Goal: Task Accomplishment & Management: Manage account settings

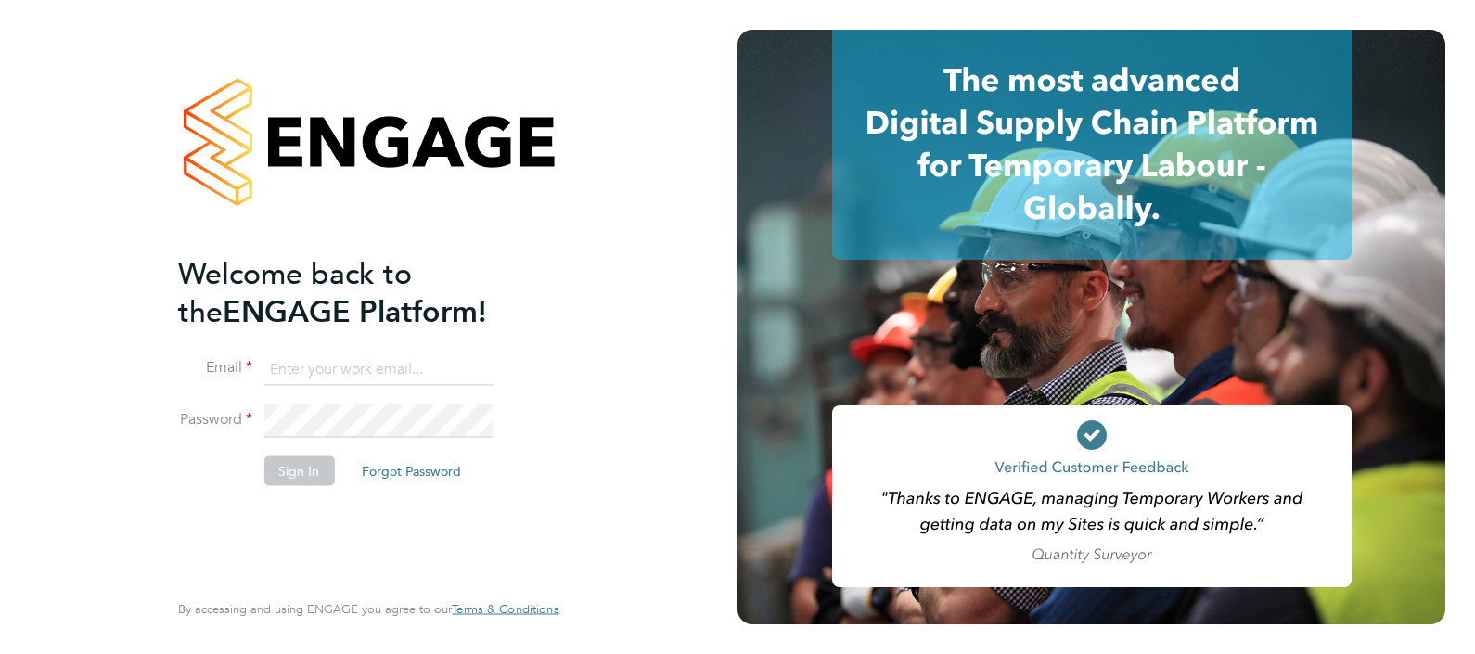
type input "[PERSON_NAME][EMAIL_ADDRESS][PERSON_NAME][DOMAIN_NAME]"
click at [297, 471] on button "Sign In" at bounding box center [299, 471] width 71 height 30
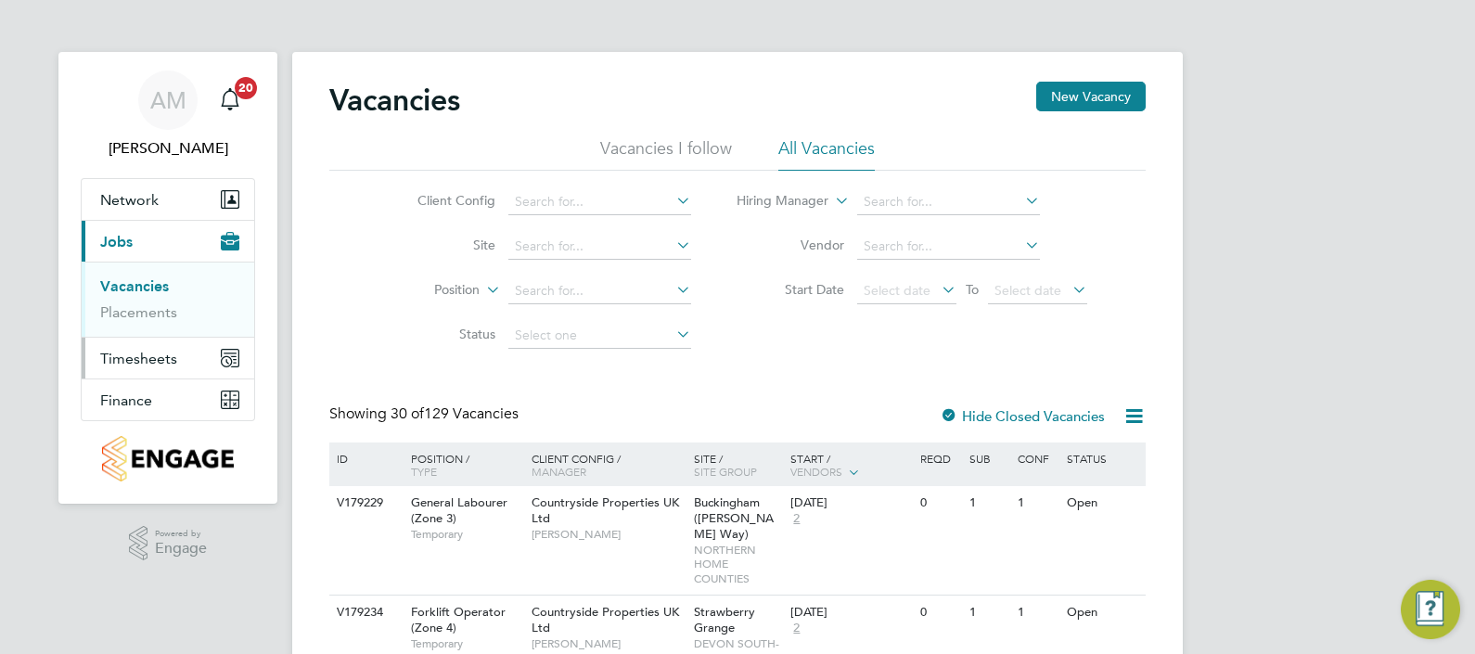
click at [142, 355] on span "Timesheets" at bounding box center [138, 359] width 77 height 18
click at [113, 362] on span "Timesheets" at bounding box center [138, 359] width 77 height 18
click at [124, 359] on span "Timesheets" at bounding box center [138, 359] width 77 height 18
click at [128, 364] on span "Timesheets" at bounding box center [138, 359] width 77 height 18
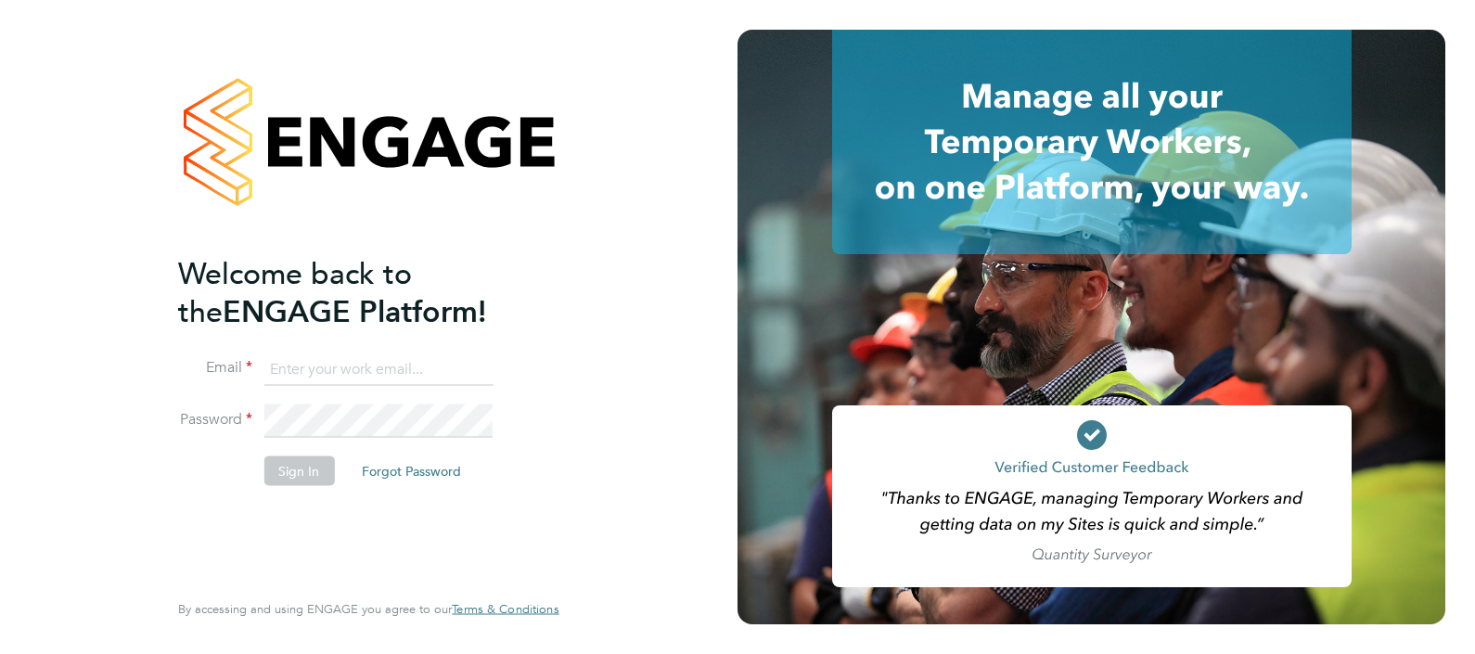
type input "[PERSON_NAME][EMAIL_ADDRESS][PERSON_NAME][DOMAIN_NAME]"
click at [291, 472] on button "Sign In" at bounding box center [299, 471] width 71 height 30
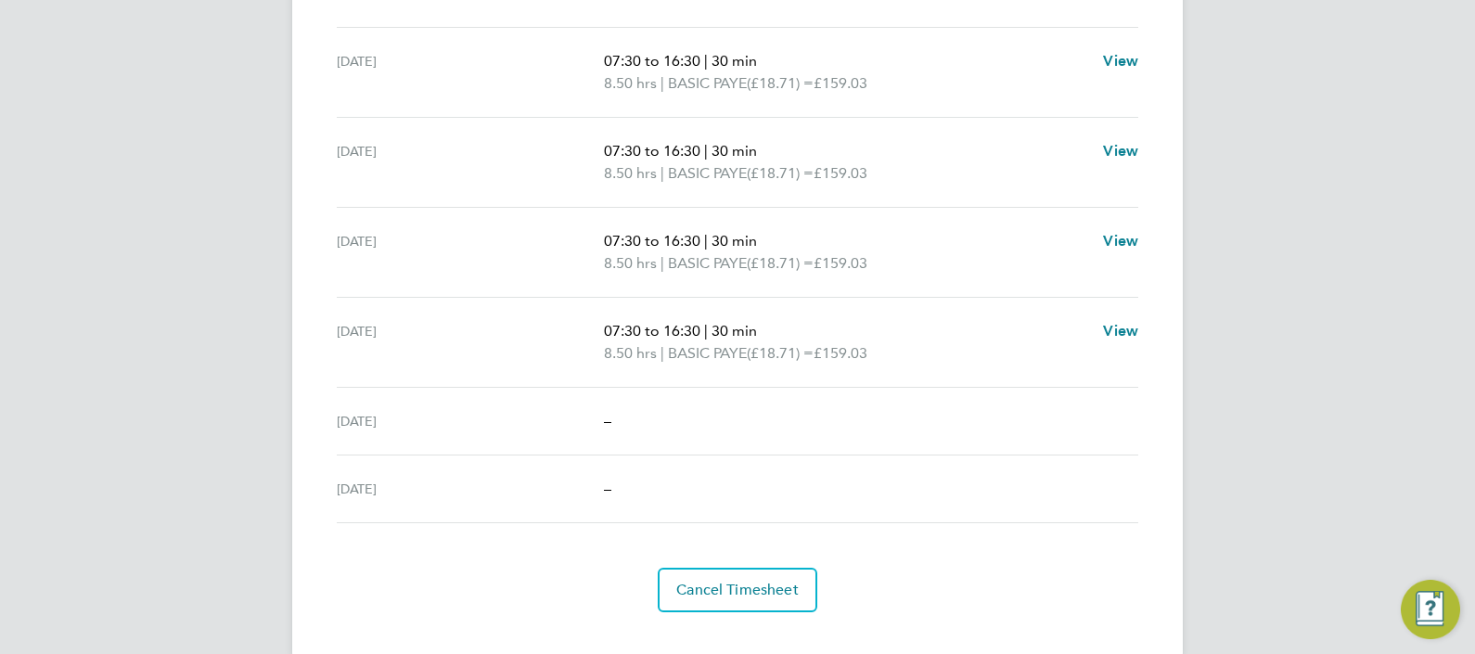
scroll to position [661, 0]
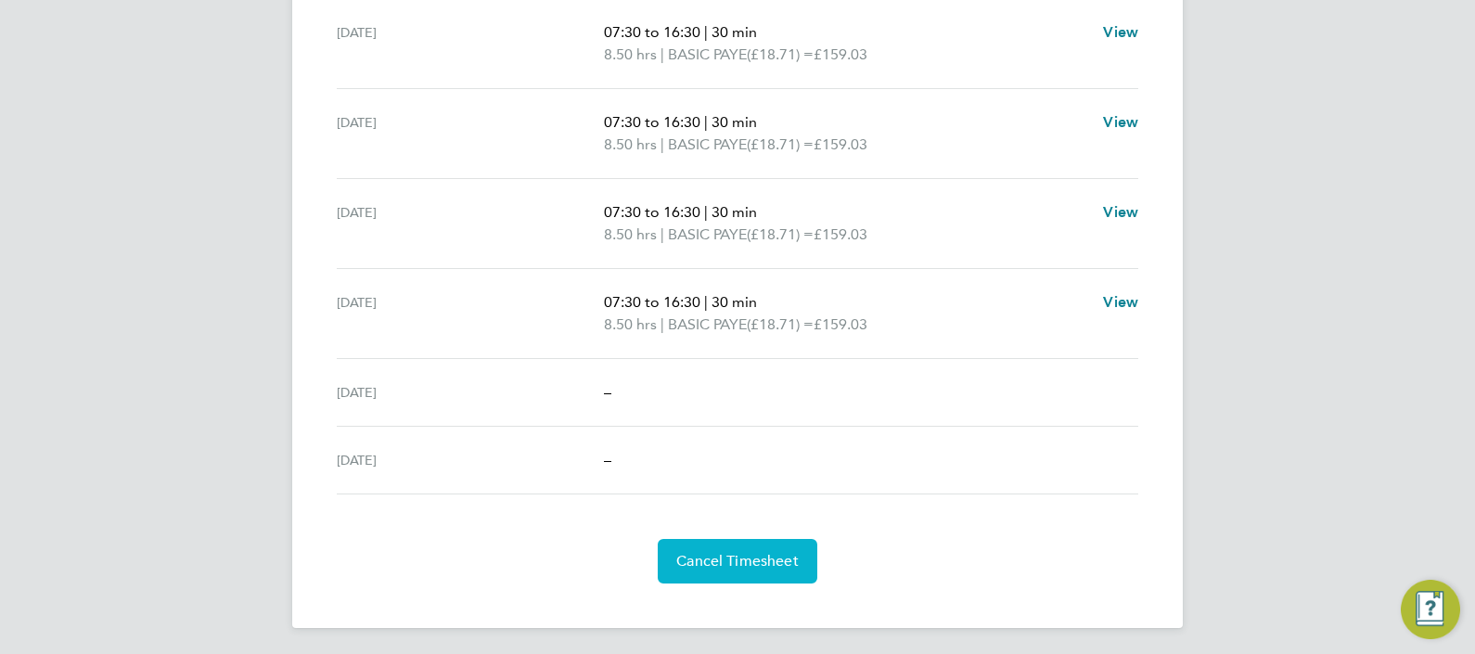
click at [703, 557] on span "Cancel Timesheet" at bounding box center [737, 561] width 122 height 19
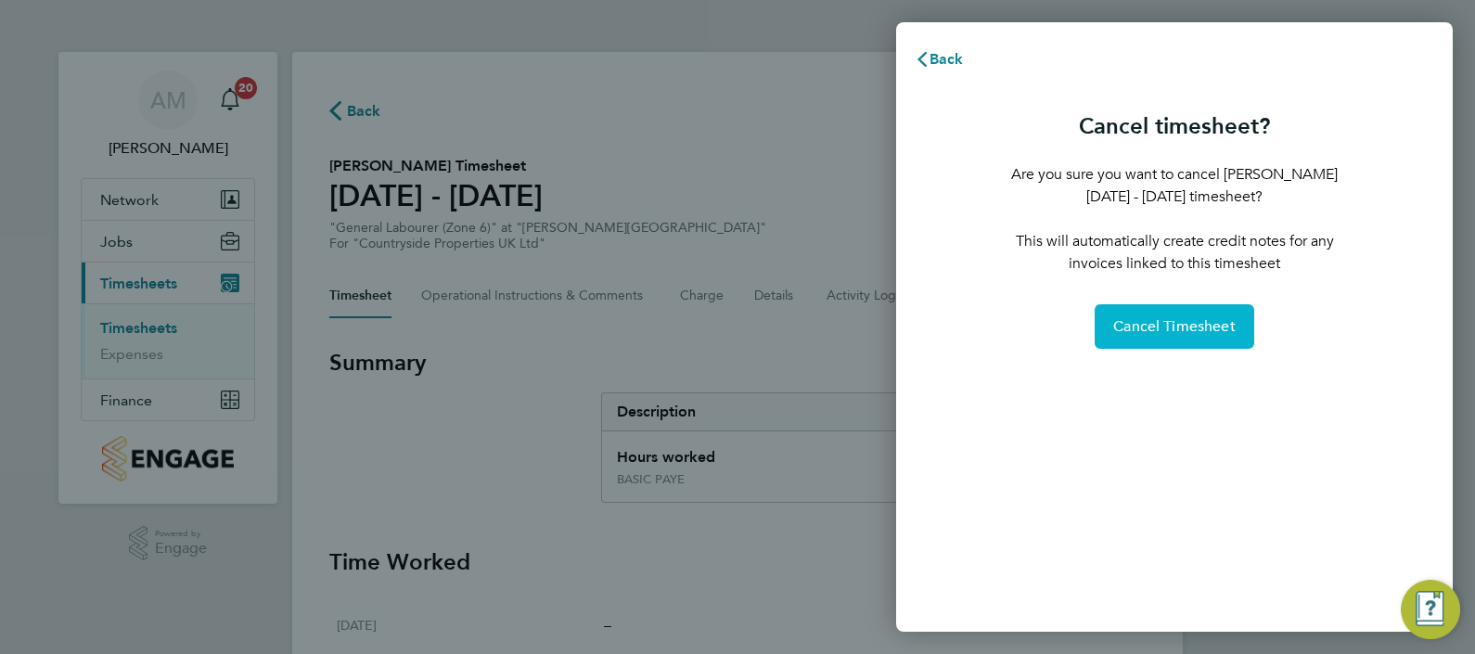
click at [1178, 332] on span "Cancel Timesheet" at bounding box center [1174, 326] width 122 height 19
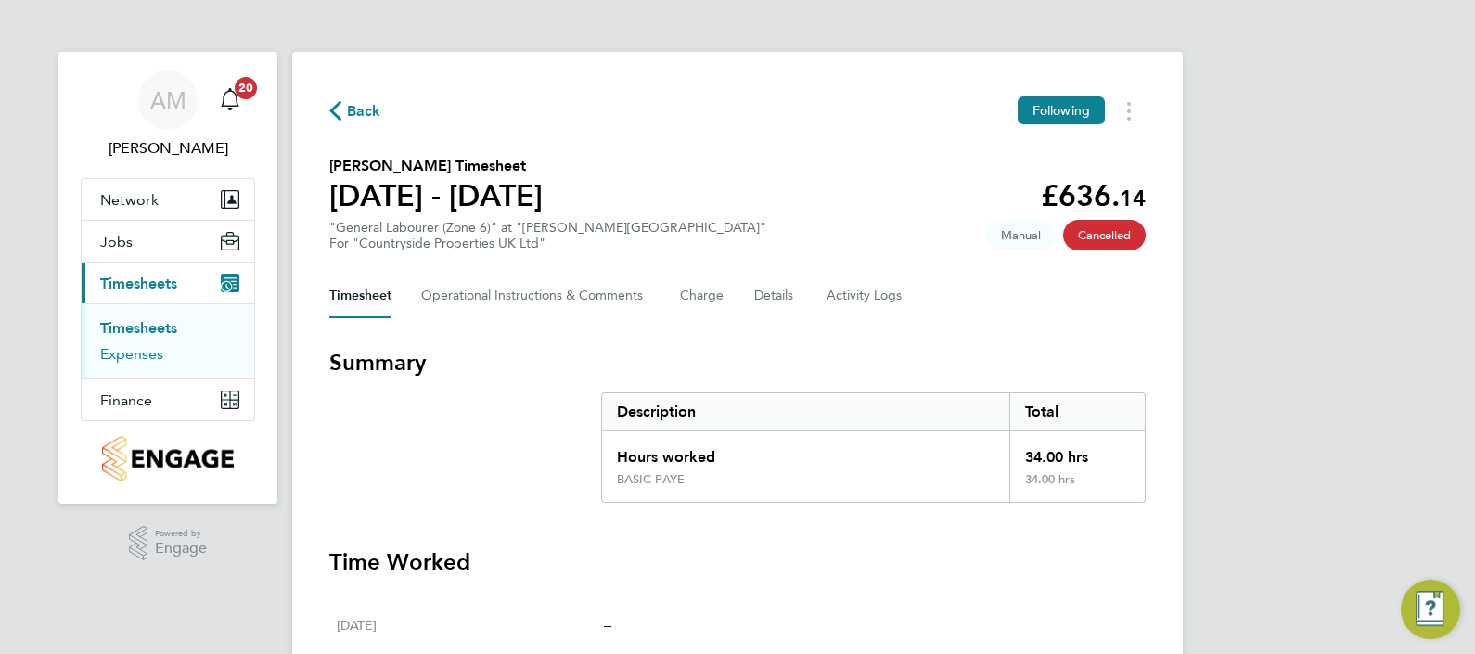
click at [126, 358] on link "Expenses" at bounding box center [131, 354] width 63 height 18
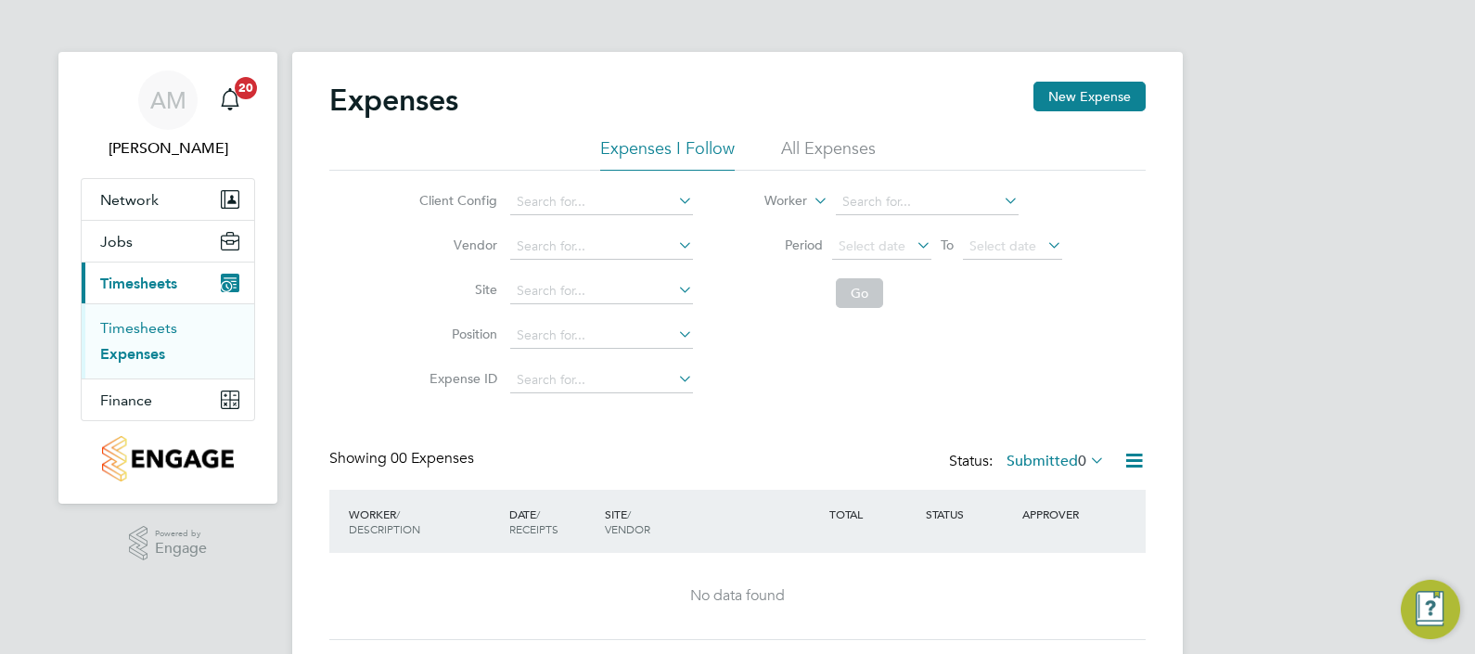
click at [132, 320] on link "Timesheets" at bounding box center [138, 328] width 77 height 18
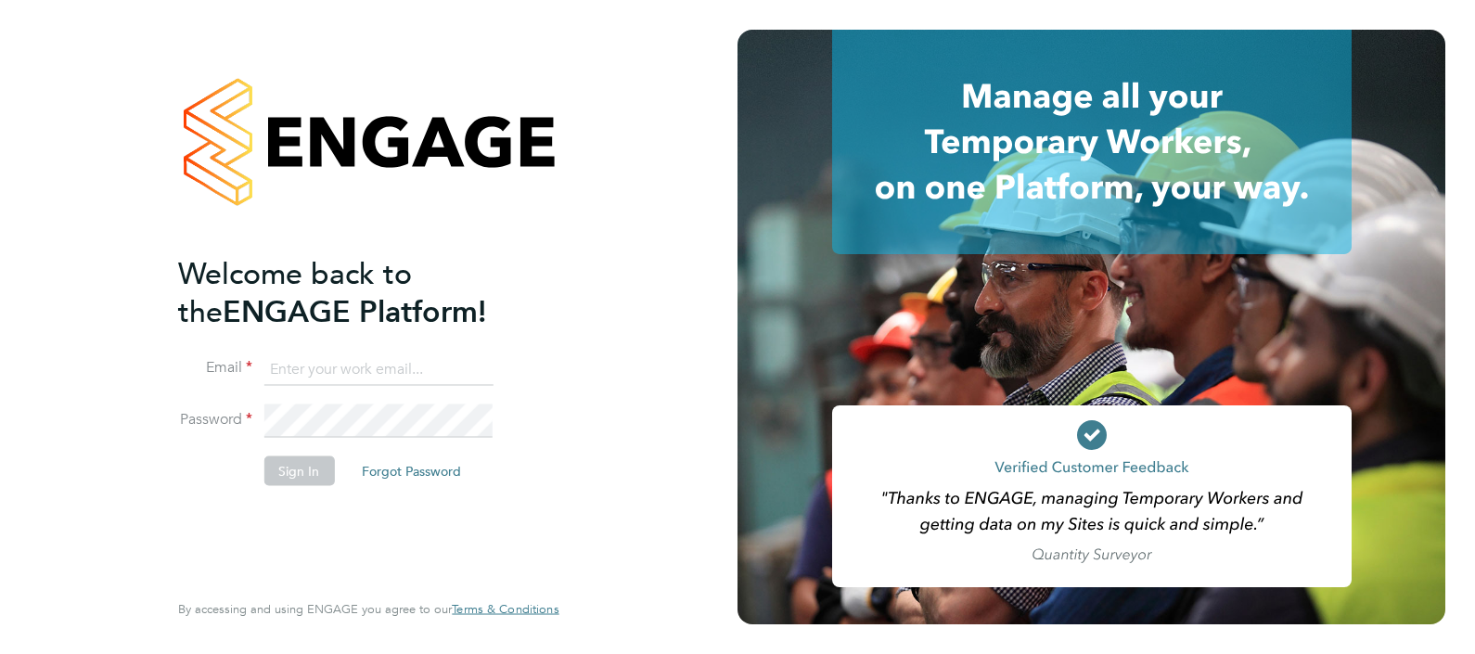
type input "andy.manley@vistry.co.uk"
click at [288, 478] on button "Sign In" at bounding box center [299, 471] width 71 height 30
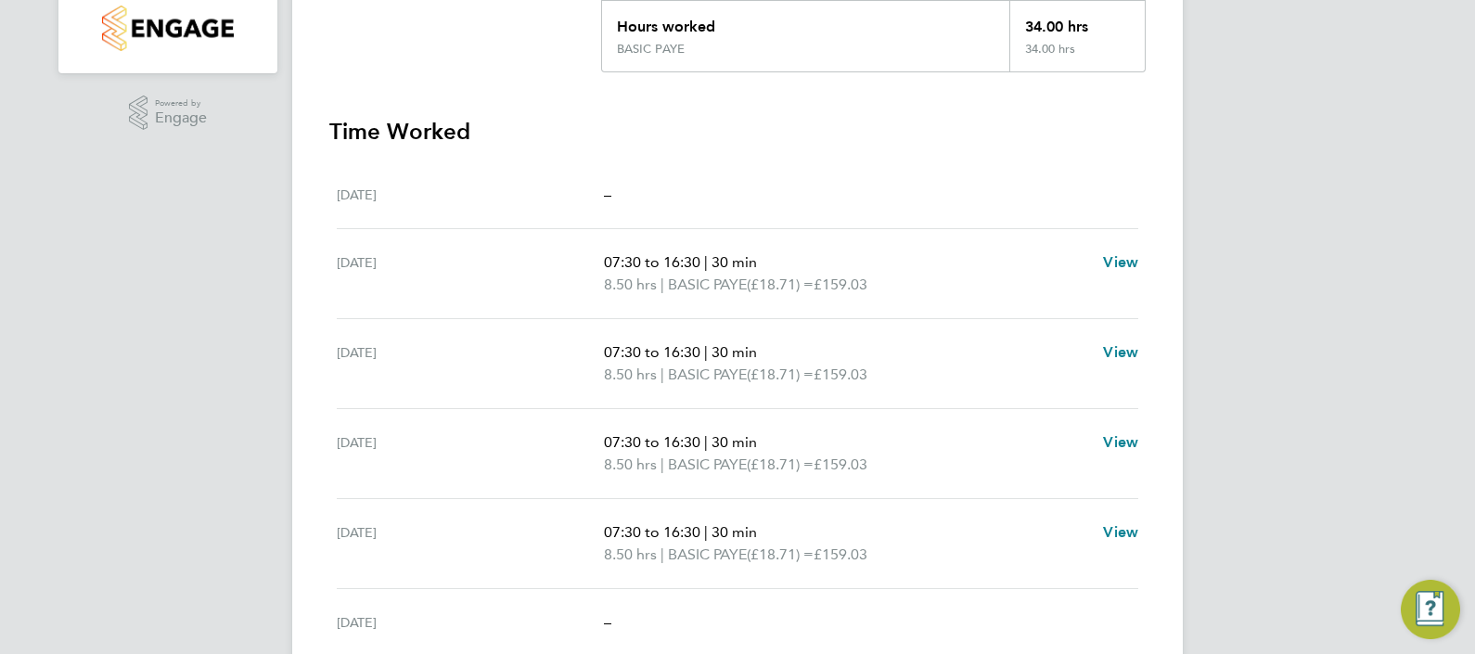
scroll to position [463, 0]
